Goal: Information Seeking & Learning: Learn about a topic

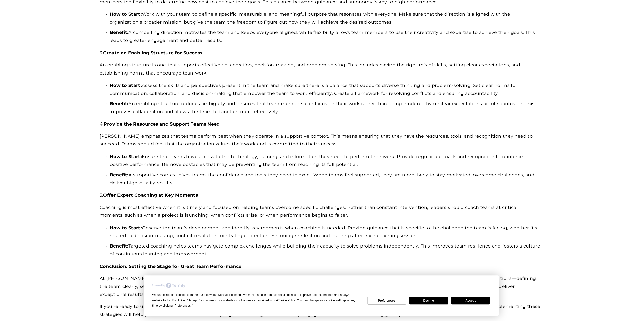
scroll to position [581, 0]
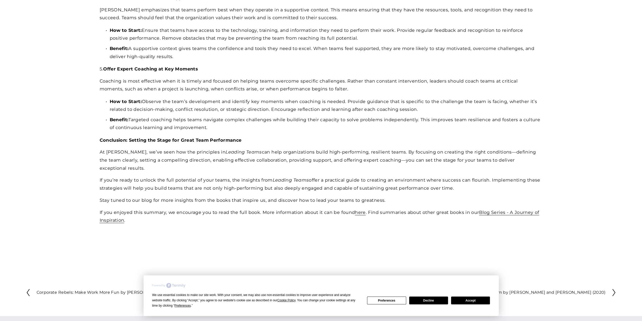
click at [433, 301] on button "Decline" at bounding box center [428, 300] width 39 height 8
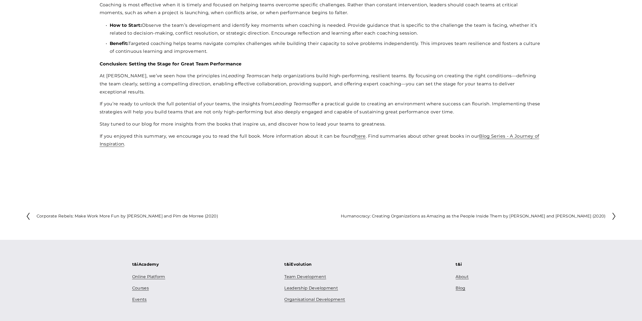
scroll to position [683, 0]
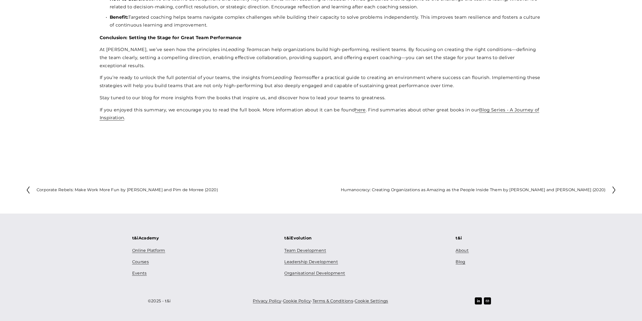
click at [462, 247] on link "About" at bounding box center [462, 250] width 13 height 7
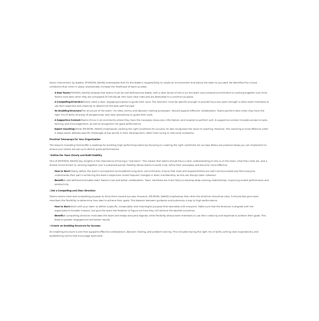
scroll to position [227, 0]
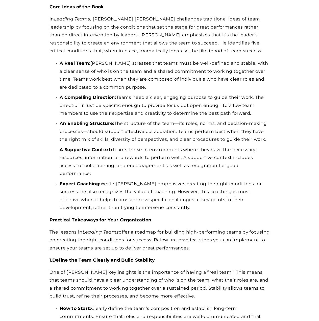
drag, startPoint x: 141, startPoint y: 201, endPoint x: 138, endPoint y: 201, distance: 3.5
click at [141, 201] on p "Expert Coaching: While Hackman emphasizes creating the right conditions for suc…" at bounding box center [165, 195] width 210 height 32
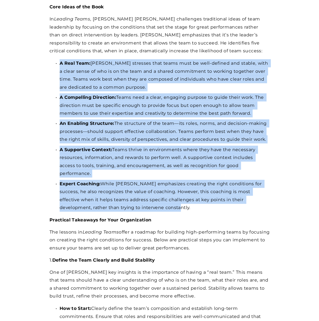
drag, startPoint x: 135, startPoint y: 201, endPoint x: 51, endPoint y: 66, distance: 158.3
click at [51, 66] on ul "A Real Team: Hackman stresses that teams must be well-defined and stable, with …" at bounding box center [159, 135] width 220 height 152
copy ul "A Real Team: Hackman stresses that teams must be well-defined and stable, with …"
click at [104, 181] on p "Expert Coaching: While Hackman emphasizes creating the right conditions for suc…" at bounding box center [165, 195] width 210 height 32
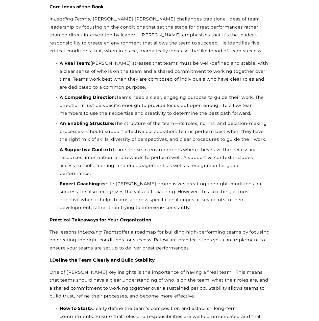
drag, startPoint x: 82, startPoint y: 180, endPoint x: 86, endPoint y: 178, distance: 4.3
click at [82, 180] on p "Expert Coaching: While Hackman emphasizes creating the right conditions for suc…" at bounding box center [165, 195] width 210 height 32
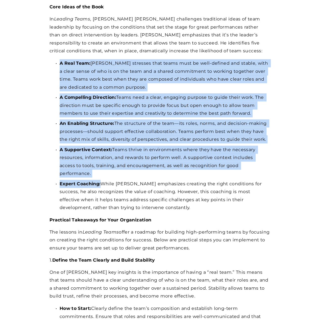
drag, startPoint x: 100, startPoint y: 176, endPoint x: 59, endPoint y: 64, distance: 119.8
click at [59, 64] on ul "A Real Team: Hackman stresses that teams must be well-defined and stable, with …" at bounding box center [159, 135] width 220 height 152
copy ul "A Real Team: Hackman stresses that teams must be well-defined and stable, with …"
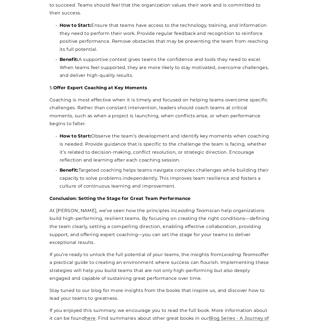
scroll to position [838, 0]
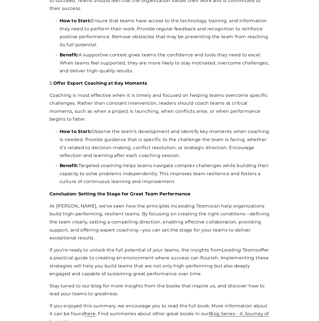
click at [86, 310] on link "here" at bounding box center [90, 312] width 11 height 5
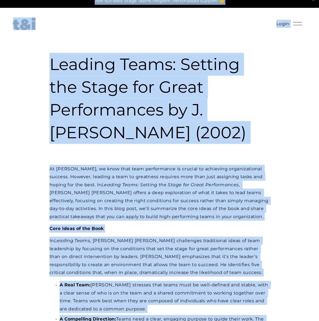
scroll to position [0, 0]
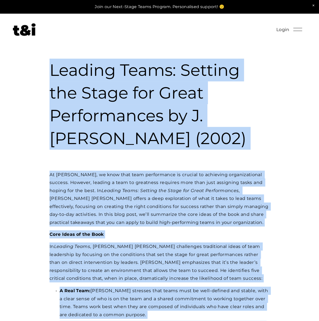
drag, startPoint x: 127, startPoint y: 264, endPoint x: 33, endPoint y: 64, distance: 221.0
copy div "Leading Teams: Setting the Stage for Great Performances by J. Richard Hackman (…"
click at [303, 32] on button "Open Menu Close Menu" at bounding box center [298, 29] width 12 height 9
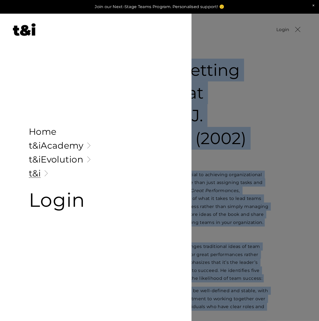
click at [47, 131] on link "Home" at bounding box center [96, 131] width 134 height 9
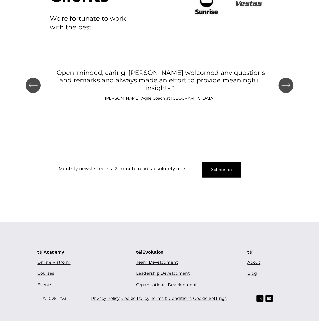
scroll to position [588, 0]
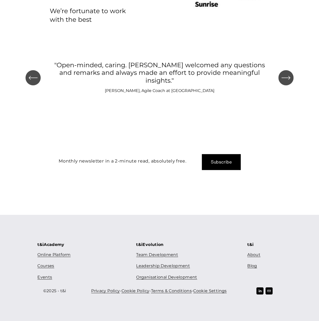
click at [250, 254] on link "About" at bounding box center [253, 254] width 13 height 7
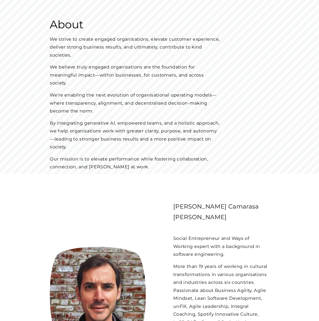
scroll to position [57, 0]
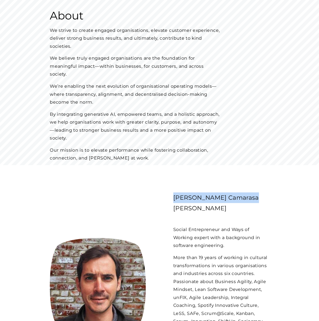
drag, startPoint x: 246, startPoint y: 195, endPoint x: 170, endPoint y: 191, distance: 76.1
copy p "[PERSON_NAME] Camarasa [PERSON_NAME]"
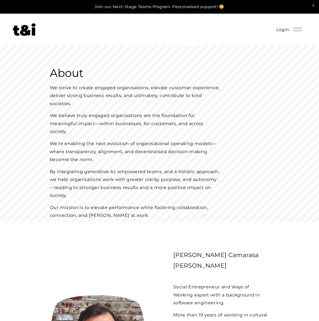
scroll to position [57, 0]
